Goal: Participate in discussion: Engage in conversation with other users on a specific topic

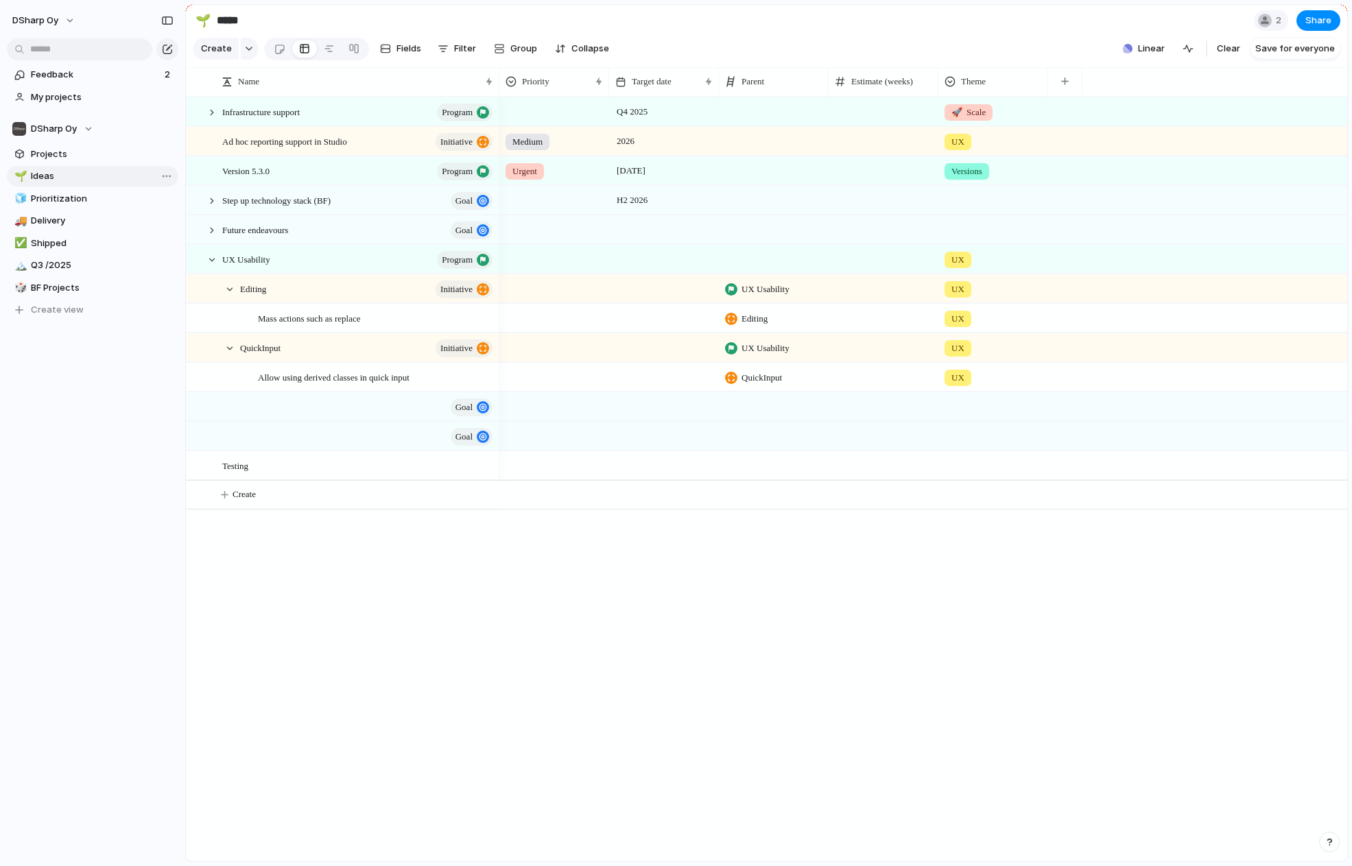
click at [55, 175] on span "Ideas" at bounding box center [102, 176] width 143 height 14
click at [213, 266] on div at bounding box center [212, 260] width 12 height 12
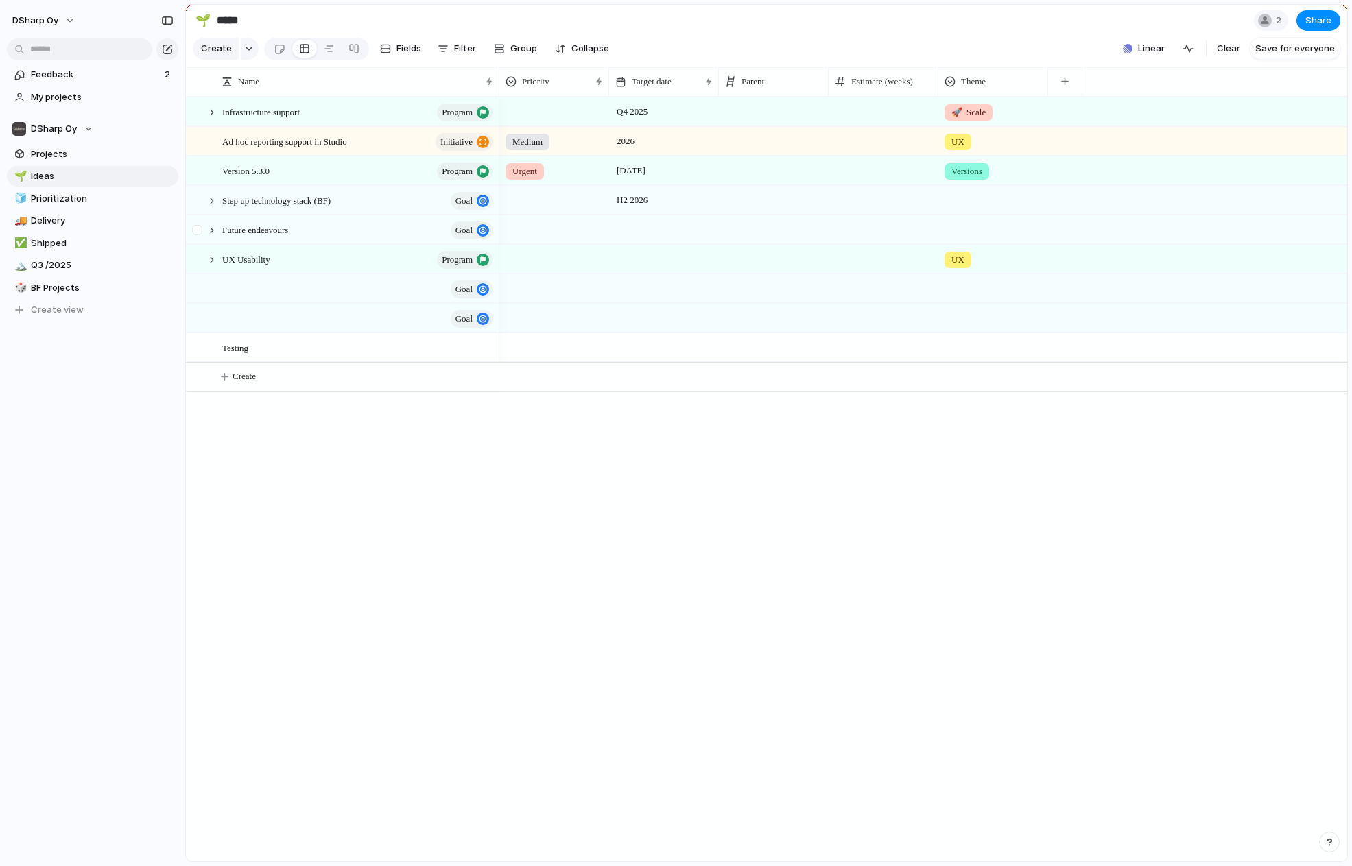
click at [206, 246] on div at bounding box center [199, 234] width 25 height 37
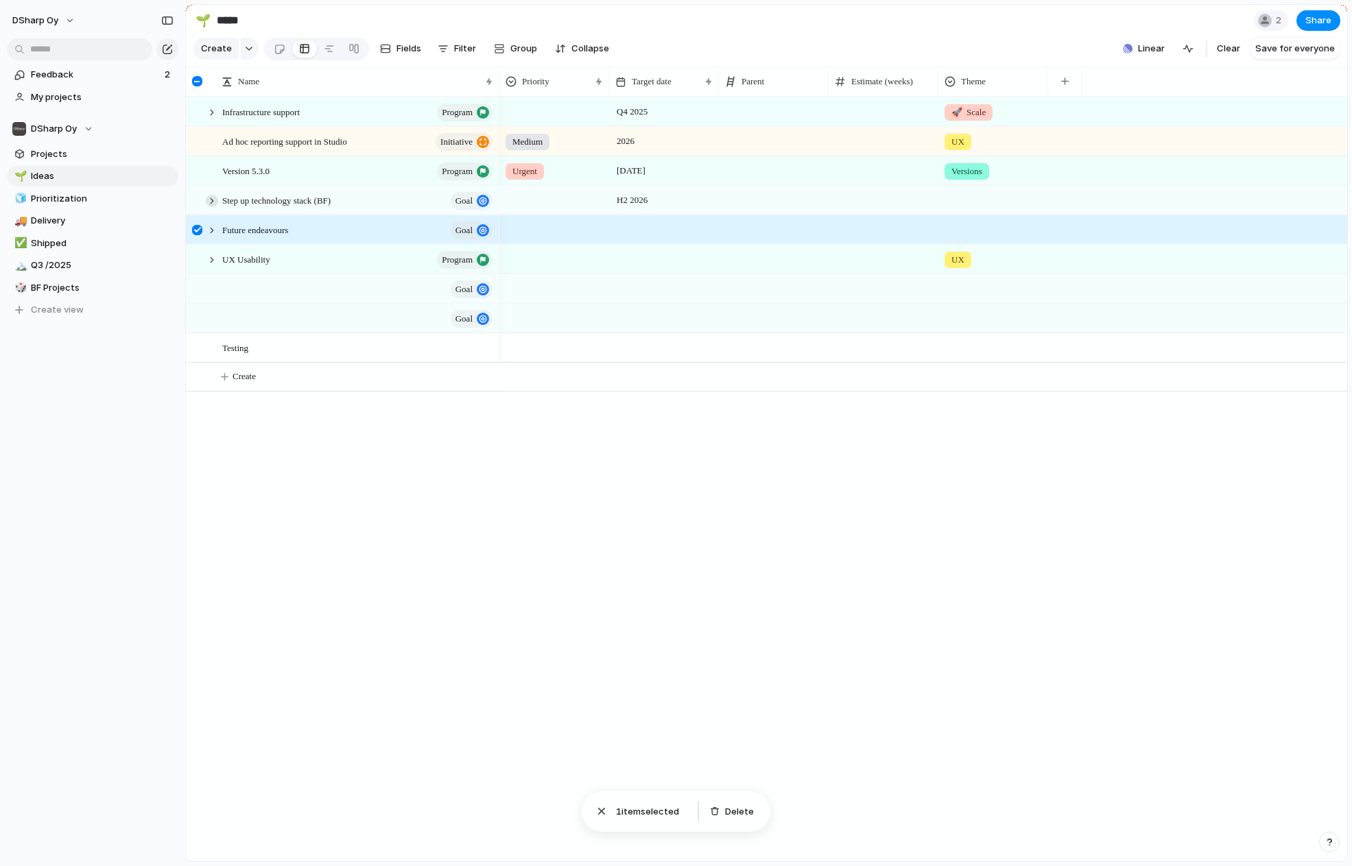
click at [214, 207] on div at bounding box center [212, 201] width 12 height 12
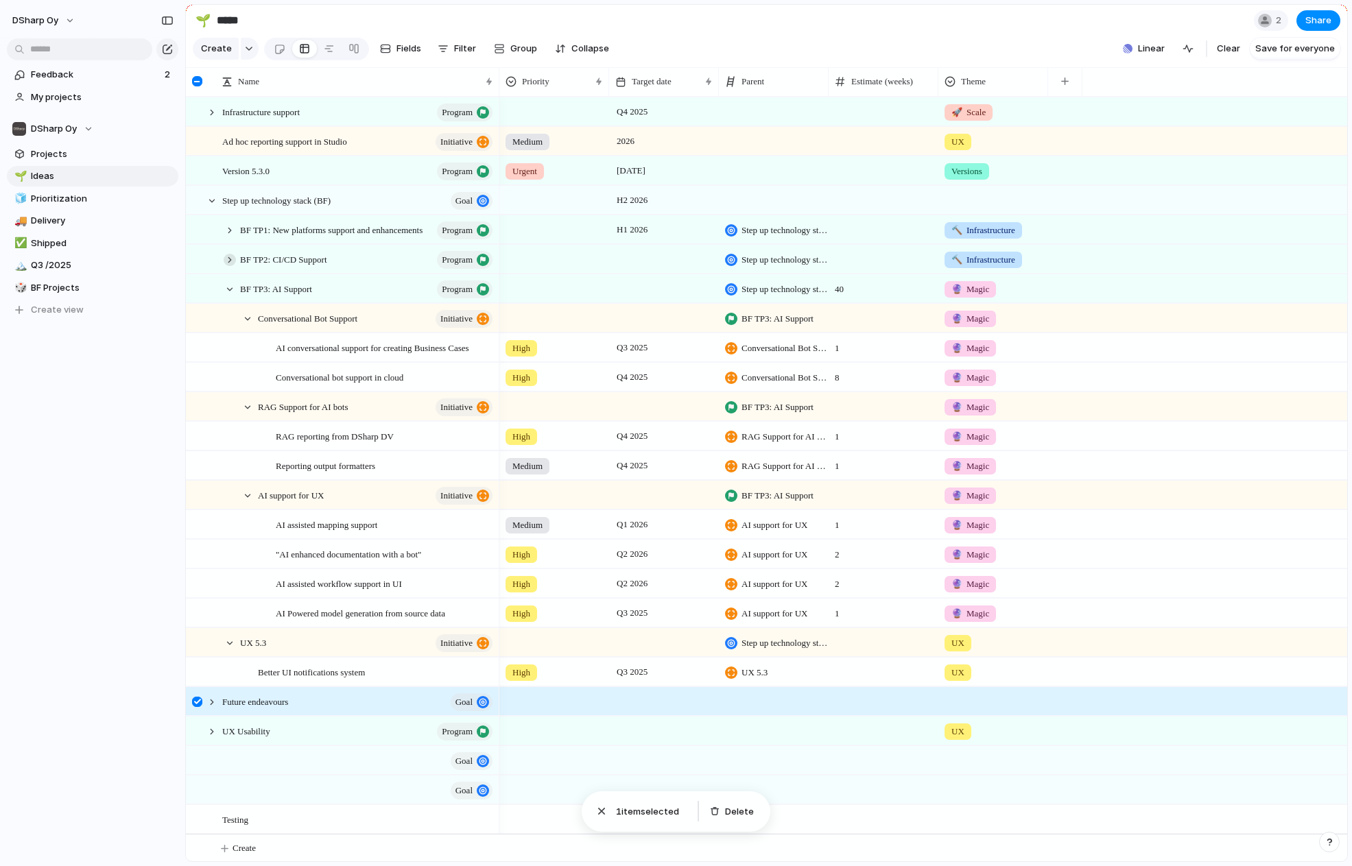
click at [228, 266] on div at bounding box center [230, 260] width 12 height 12
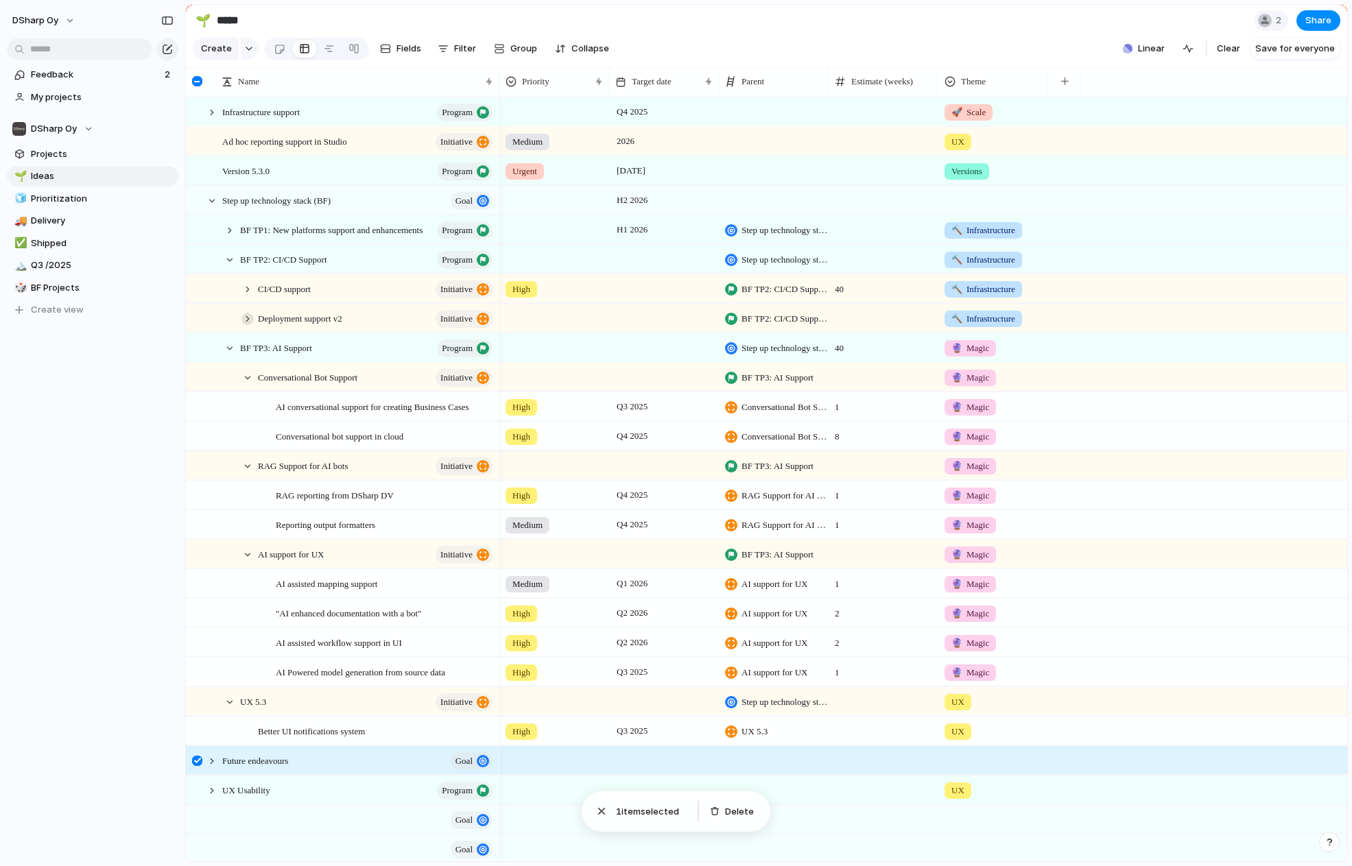
click at [243, 325] on div at bounding box center [247, 319] width 12 height 12
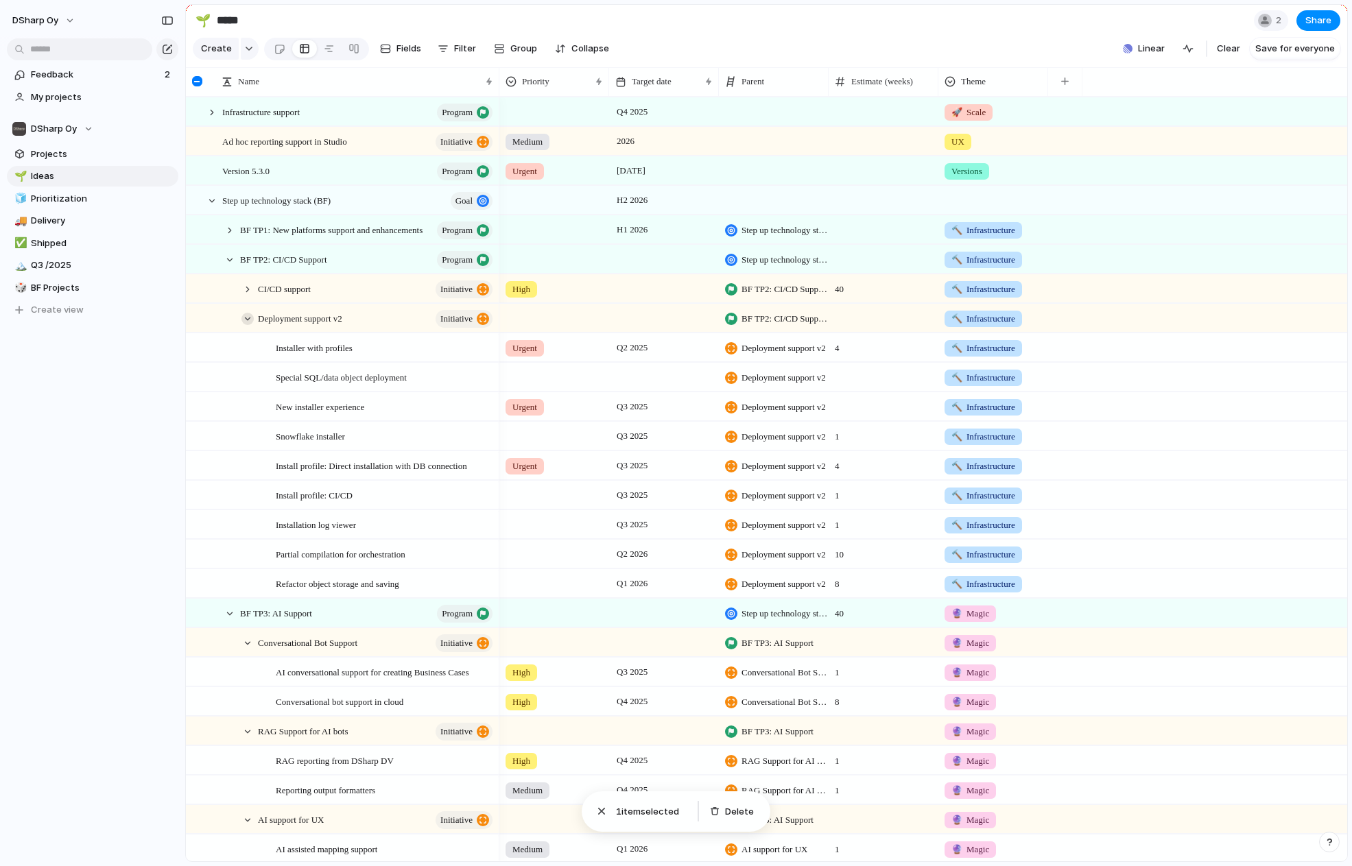
click at [243, 325] on div at bounding box center [247, 319] width 12 height 12
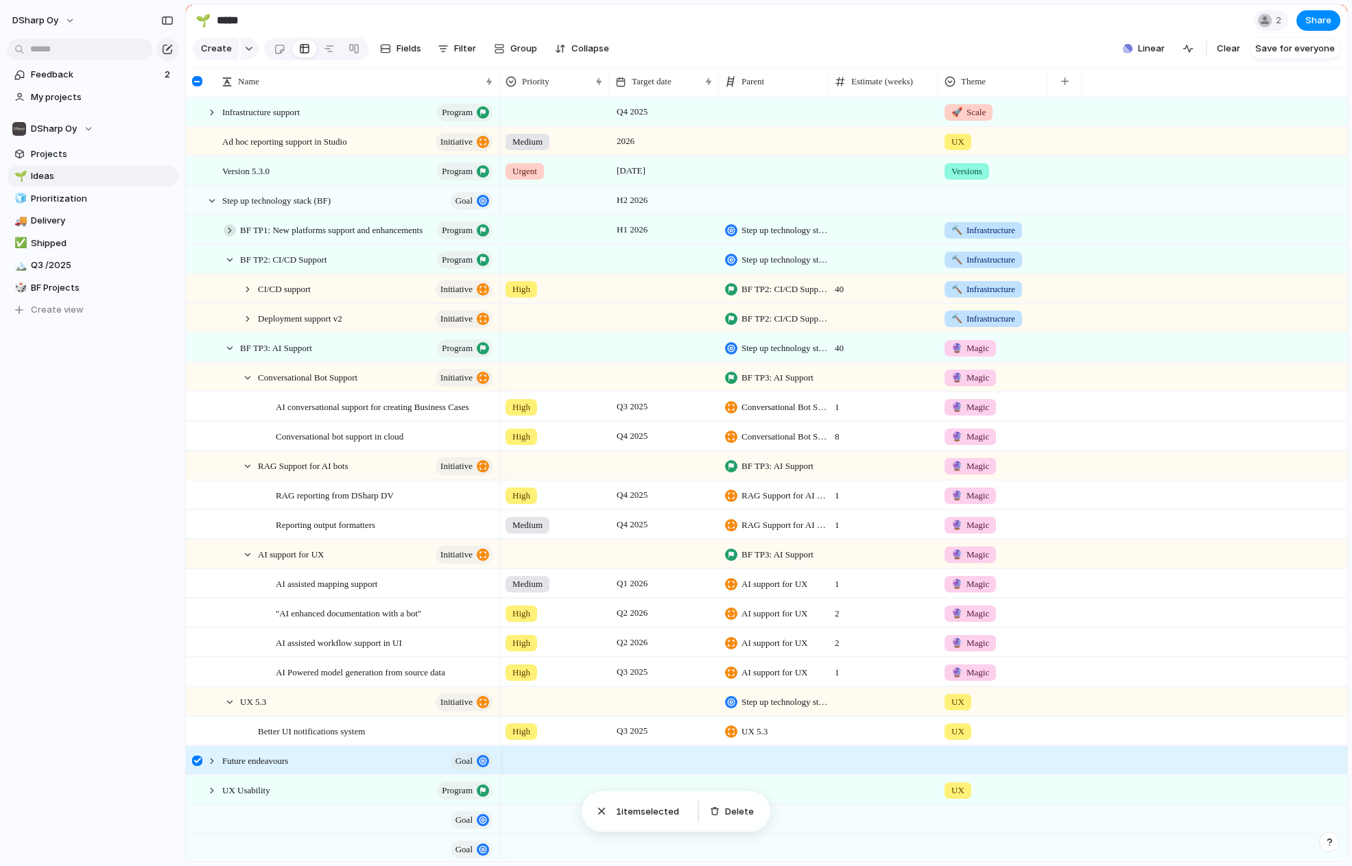
click at [229, 237] on div at bounding box center [230, 230] width 12 height 12
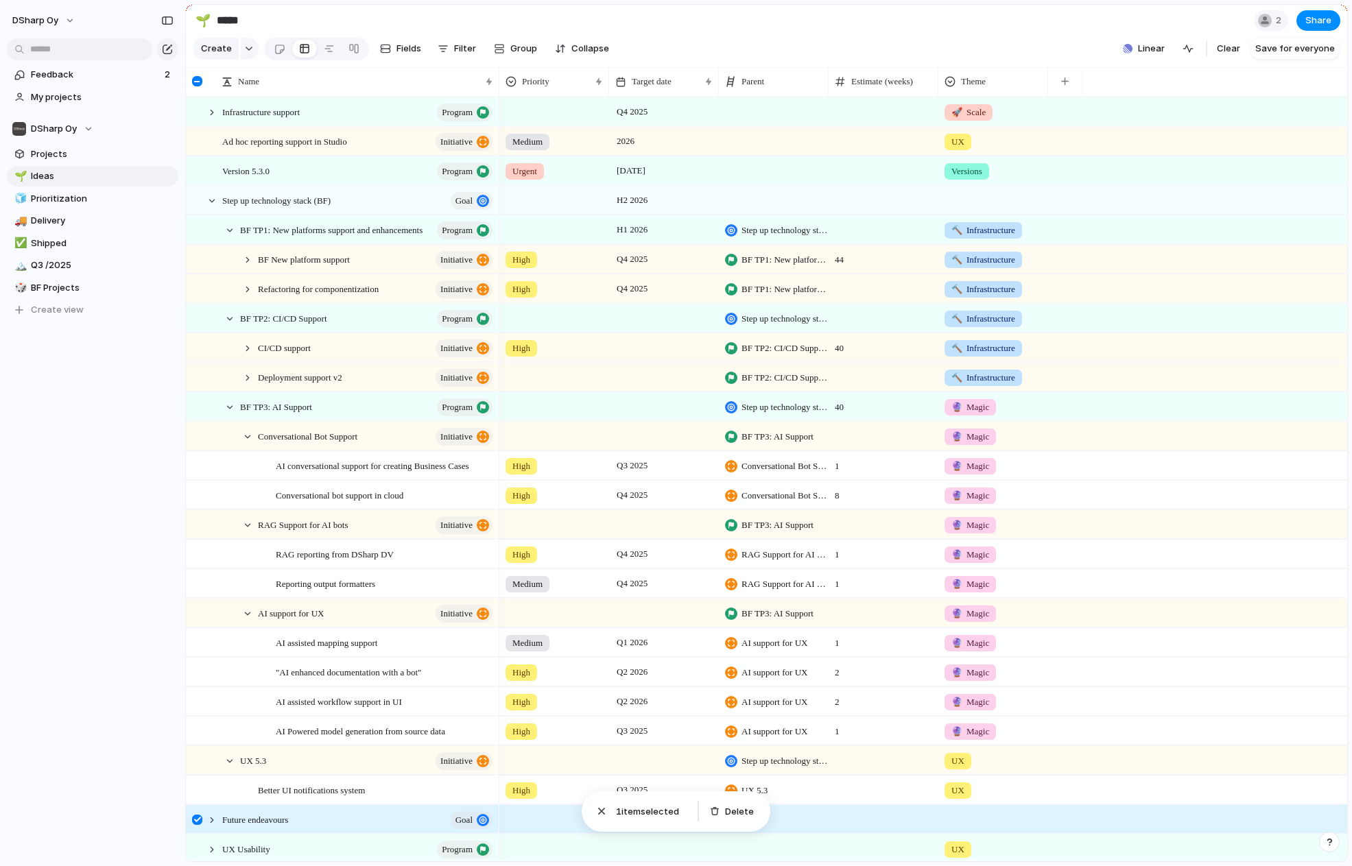
click at [853, 242] on div at bounding box center [884, 229] width 110 height 28
type input "**"
click at [854, 267] on span "44" at bounding box center [883, 256] width 108 height 21
click at [842, 331] on div at bounding box center [884, 318] width 110 height 28
type input "**"
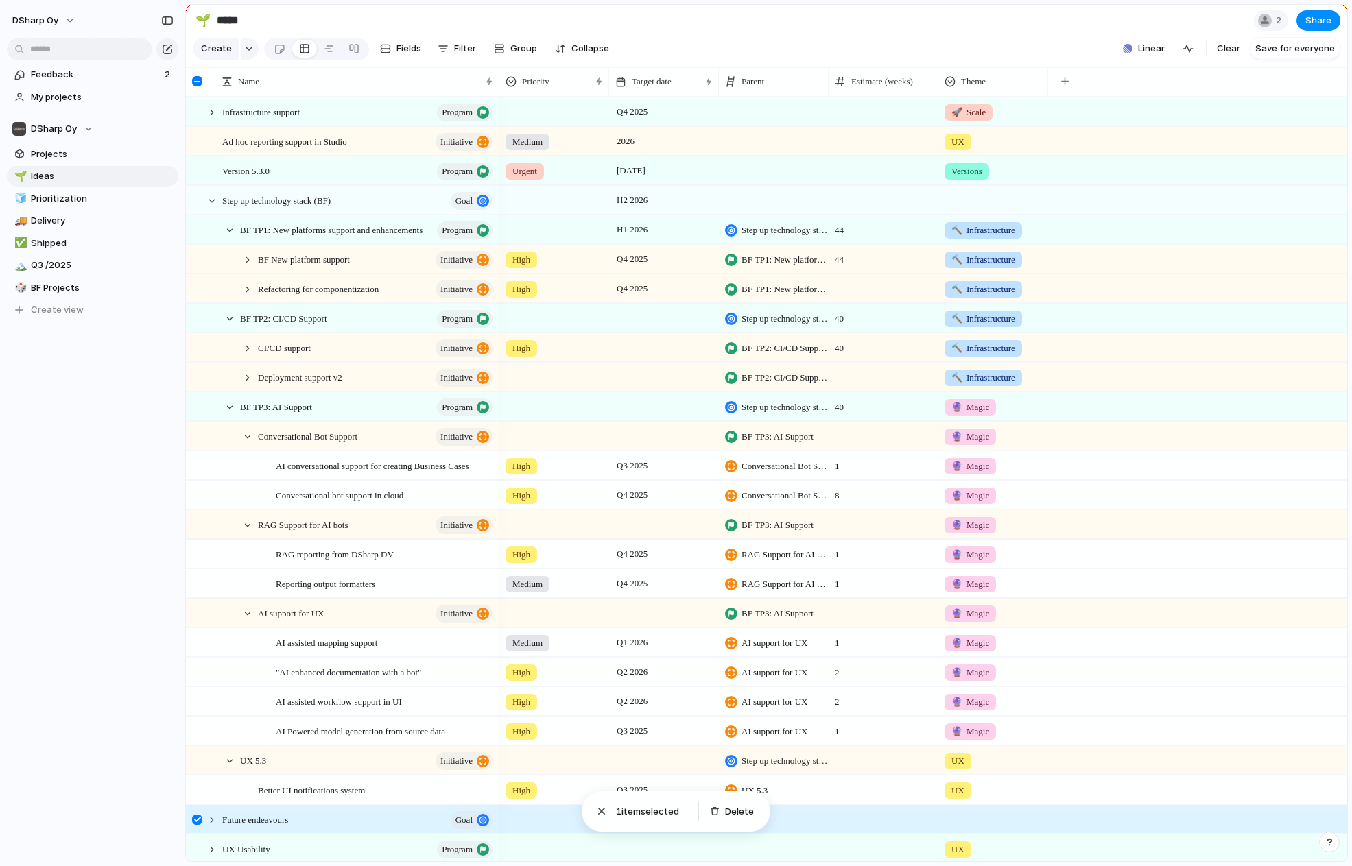
click at [864, 414] on span "40" at bounding box center [883, 403] width 108 height 21
click at [843, 355] on span "40" at bounding box center [883, 344] width 108 height 21
type input "*"
click at [848, 267] on span "44" at bounding box center [883, 256] width 108 height 21
type input "*"
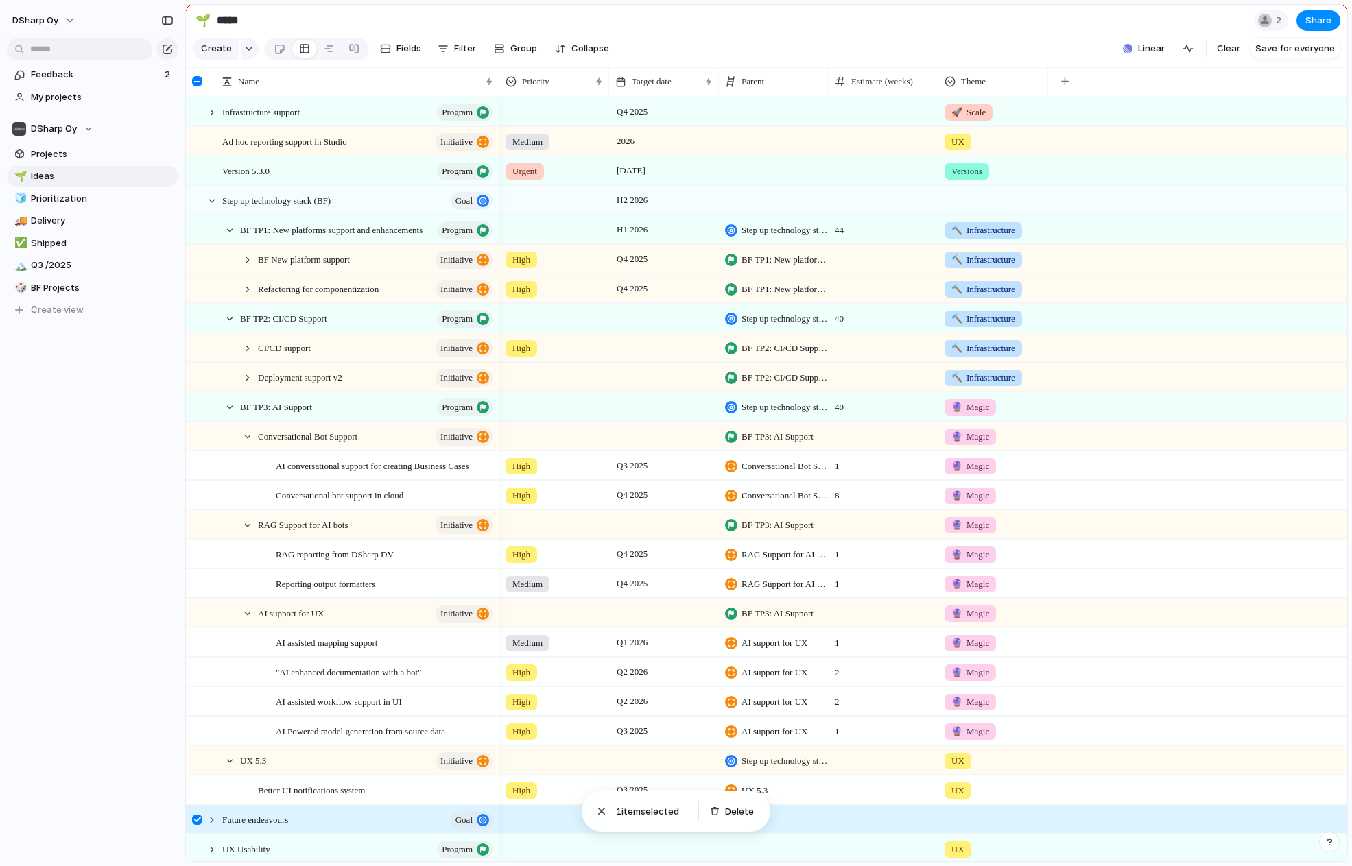
click at [1215, 362] on div "High BF TP2: CI/CD Support 🔨 Infrastructure" at bounding box center [923, 347] width 848 height 29
click at [838, 539] on div at bounding box center [884, 524] width 110 height 28
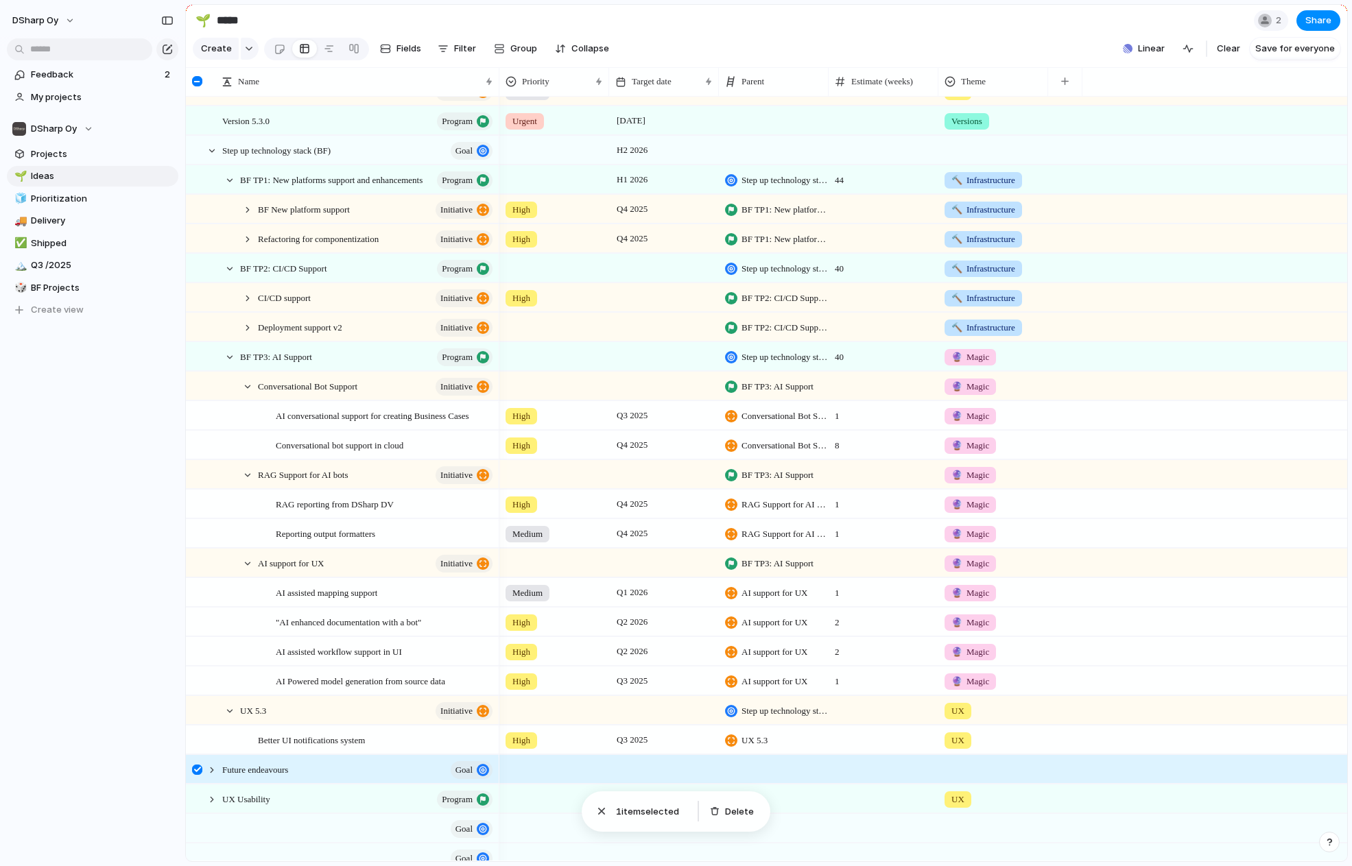
scroll to position [69, 0]
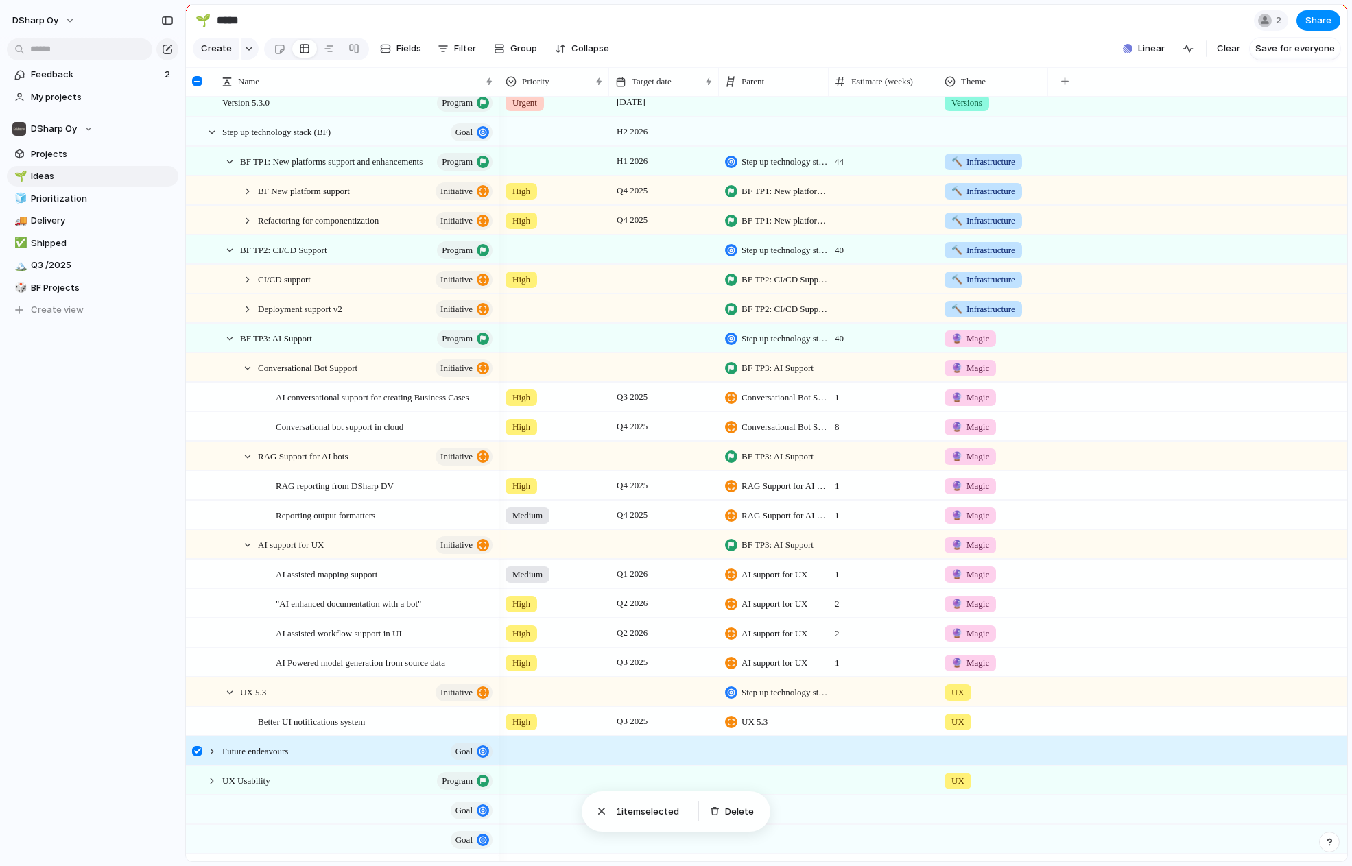
click at [842, 554] on div at bounding box center [884, 544] width 110 height 28
type input "**"
click at [842, 582] on span "1" at bounding box center [883, 570] width 108 height 21
click at [854, 582] on span "1" at bounding box center [883, 570] width 108 height 21
type input "*"
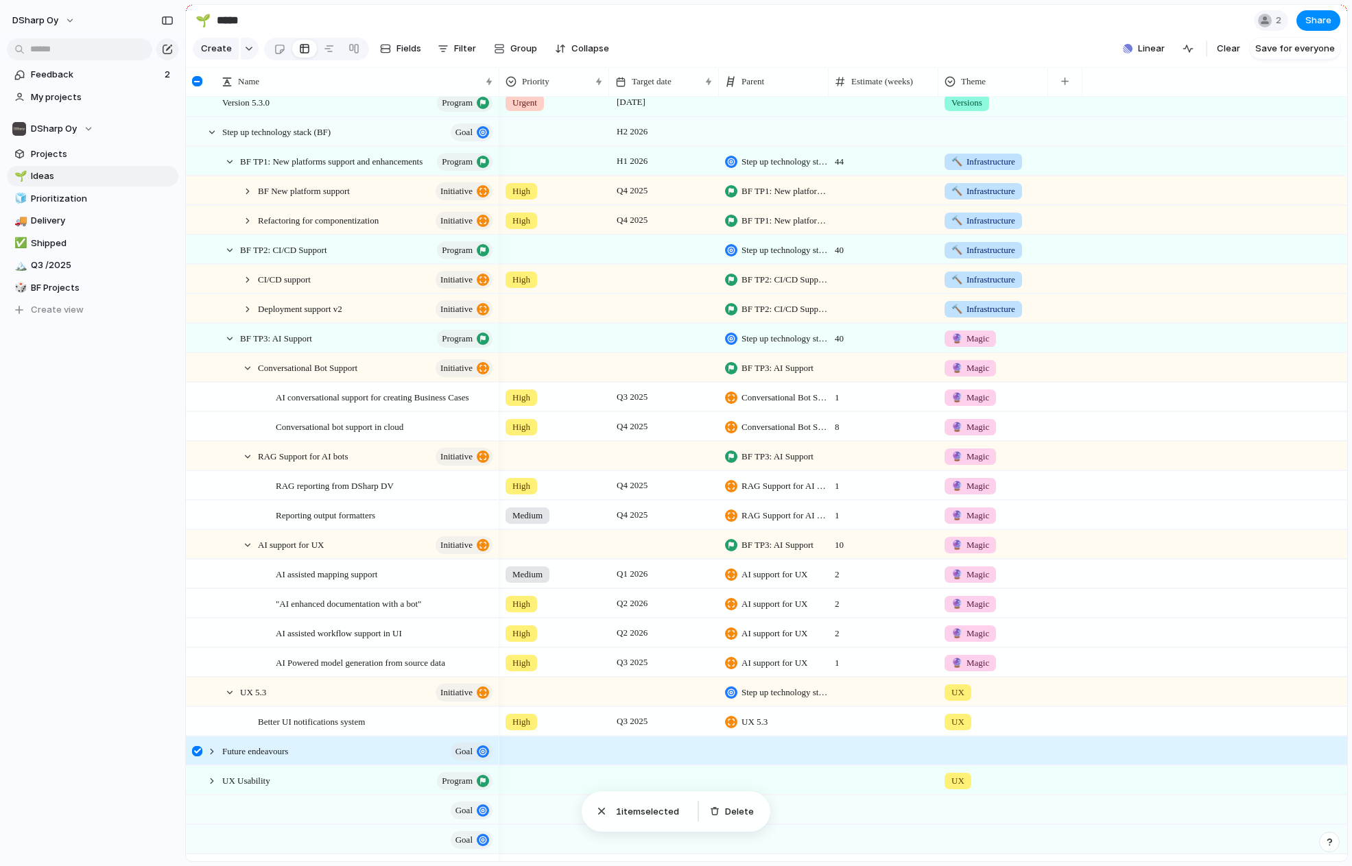
click at [838, 670] on span "1" at bounding box center [883, 659] width 108 height 21
type input "*"
click at [842, 588] on div "2" at bounding box center [884, 574] width 110 height 28
type input "*"
click at [861, 611] on span "2" at bounding box center [883, 600] width 108 height 21
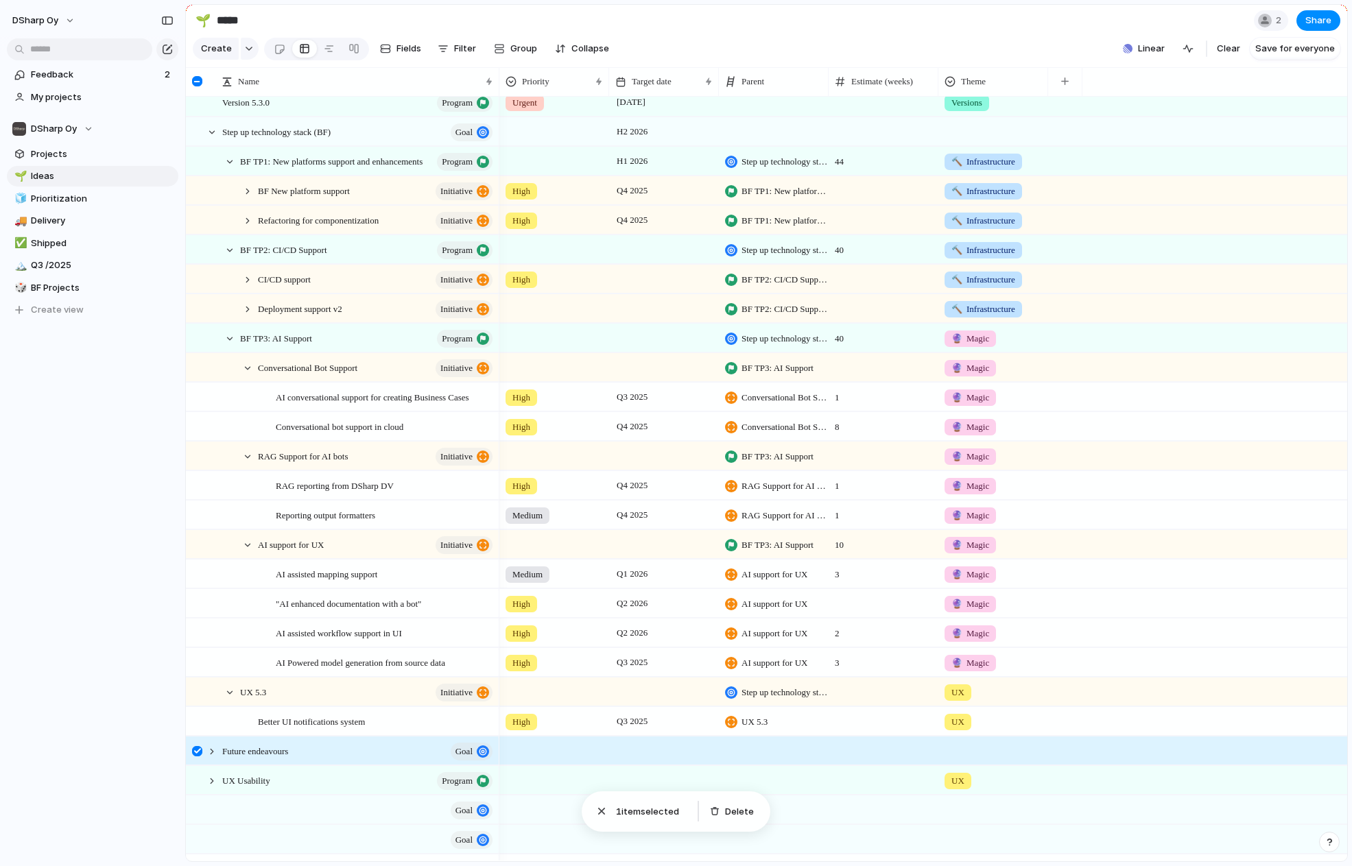
click at [842, 381] on div at bounding box center [884, 367] width 110 height 28
type input "**"
click at [845, 405] on span "1" at bounding box center [883, 393] width 108 height 21
type input "*"
click at [434, 438] on div "Conversational bot support in cloud" at bounding box center [385, 427] width 219 height 28
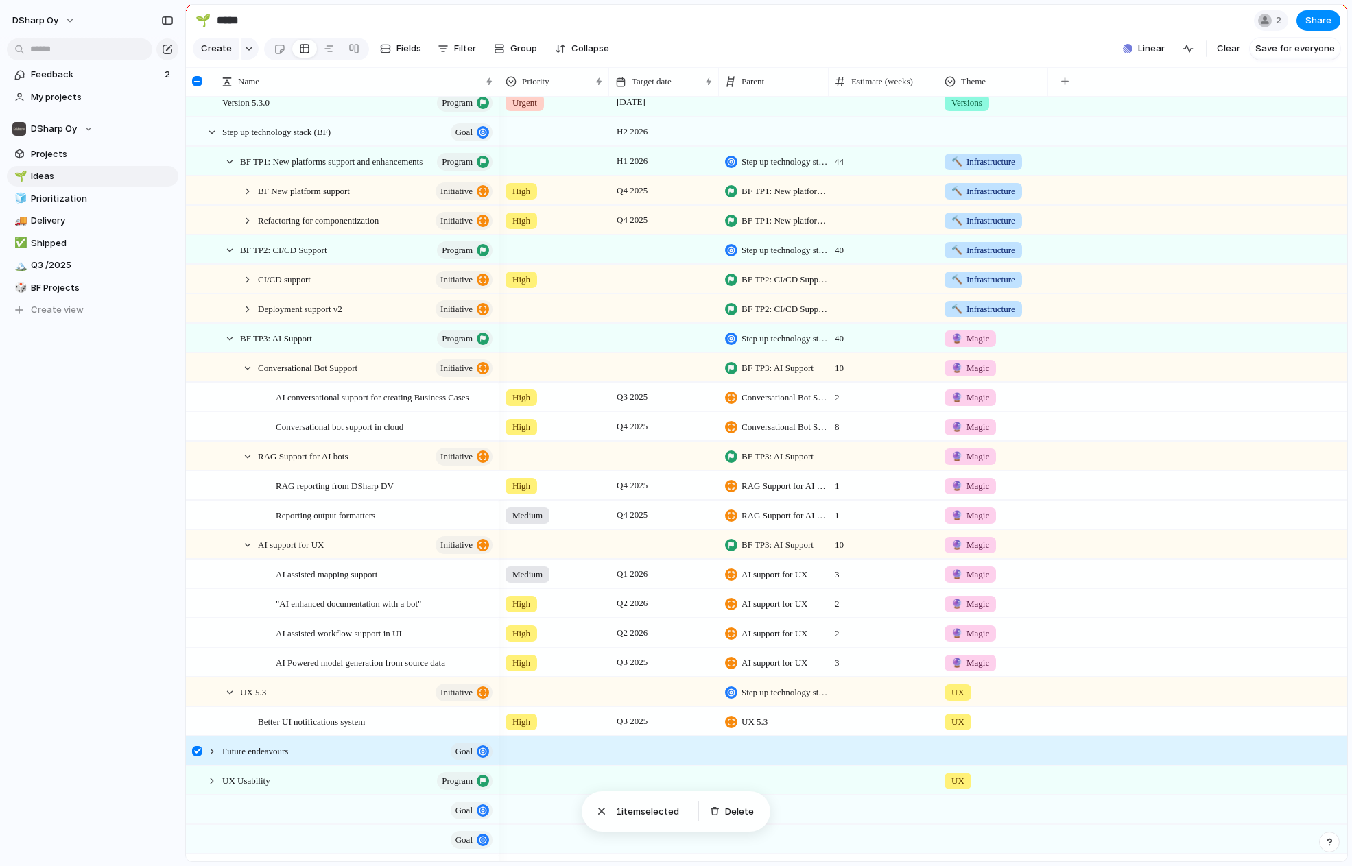
click at [847, 493] on span "1" at bounding box center [883, 482] width 108 height 21
type input "*"
click at [844, 464] on div at bounding box center [884, 456] width 110 height 28
type input "**"
click at [851, 375] on span "10" at bounding box center [883, 364] width 108 height 21
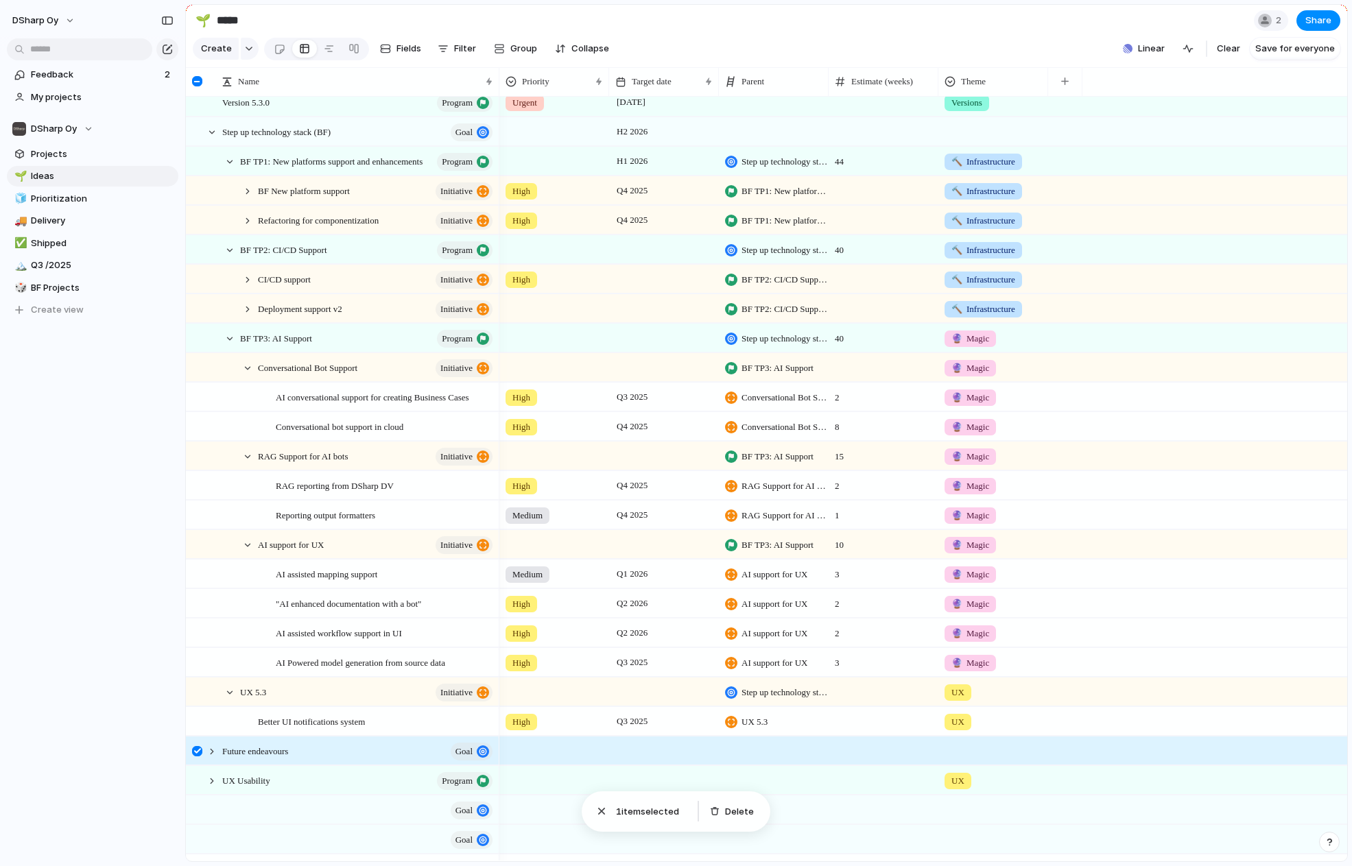
type input "**"
click at [869, 493] on span "2" at bounding box center [883, 482] width 108 height 21
click at [782, 43] on section "Create Fields Filter Group Zoom Collapse Linear Clear Save for everyone" at bounding box center [766, 51] width 1161 height 33
